Goal: Task Accomplishment & Management: Complete application form

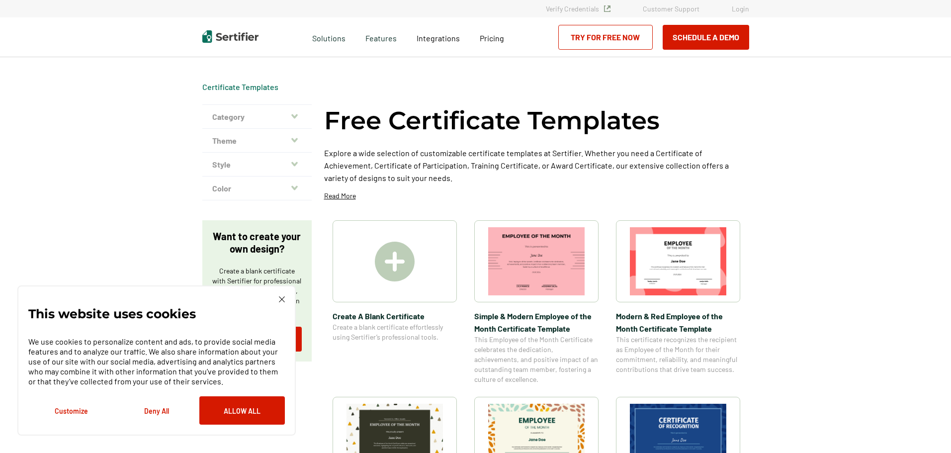
click at [388, 258] on img at bounding box center [395, 261] width 40 height 40
click at [247, 406] on button "Allow All" at bounding box center [241, 410] width 85 height 28
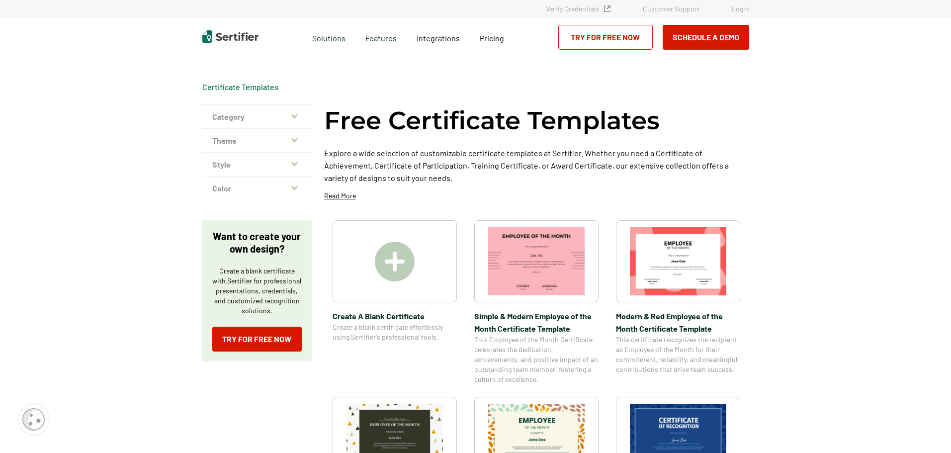
click at [400, 292] on div at bounding box center [394, 261] width 124 height 82
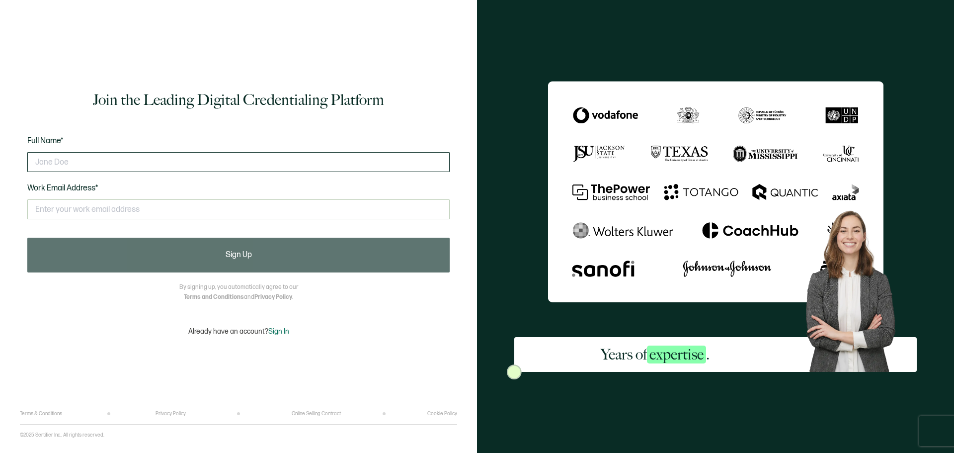
click at [74, 164] on input "text" at bounding box center [238, 162] width 422 height 20
type input "[PERSON_NAME][EMAIL_ADDRESS][PERSON_NAME][DOMAIN_NAME]"
drag, startPoint x: 161, startPoint y: 157, endPoint x: 48, endPoint y: 171, distance: 114.7
click at [0, 161] on html "Join the Leading Digital Credentialing Platform Full Name* [PERSON_NAME][EMAIL_…" at bounding box center [477, 226] width 954 height 453
type input "[PERSON_NAME][EMAIL_ADDRESS][PERSON_NAME][DOMAIN_NAME]"
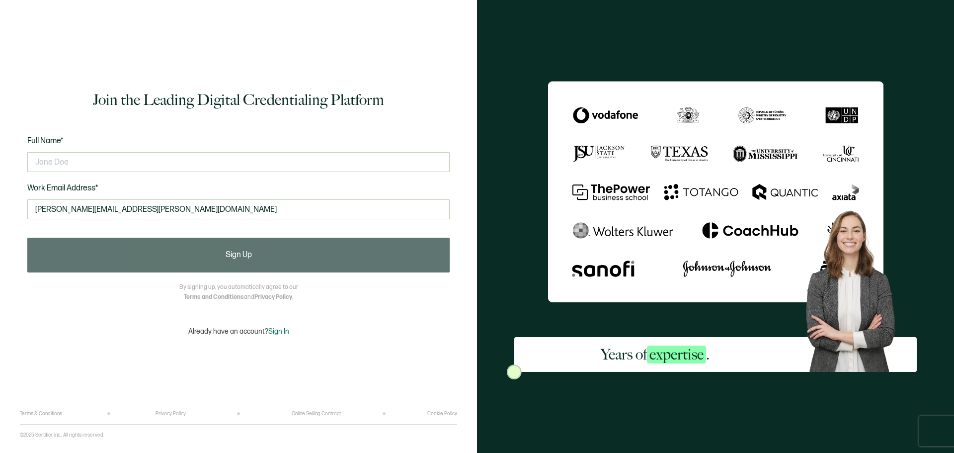
drag, startPoint x: 74, startPoint y: 163, endPoint x: 0, endPoint y: 159, distance: 73.7
click at [0, 159] on div "Join the Leading Digital Credentialing Platform Full Name* Work Email Address* …" at bounding box center [238, 226] width 477 height 453
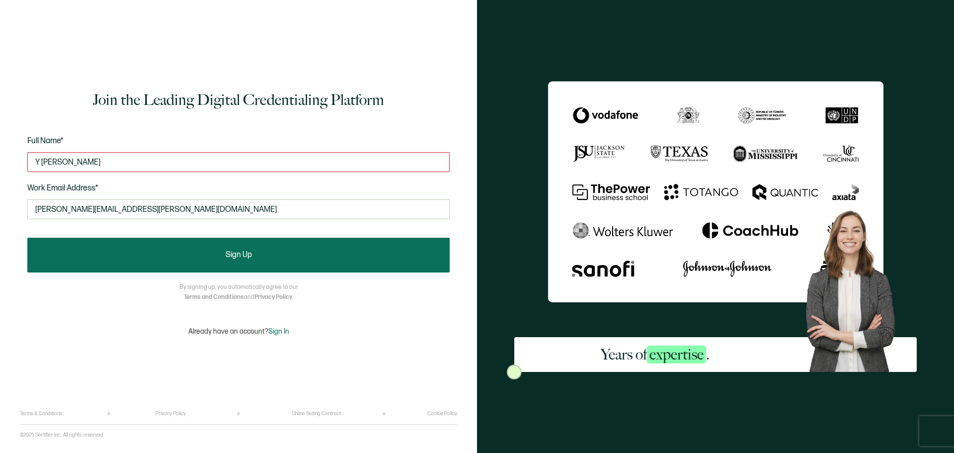
type input "Y Findley"
click at [212, 261] on button "Sign Up" at bounding box center [238, 255] width 422 height 35
